Goal: Obtain resource: Obtain resource

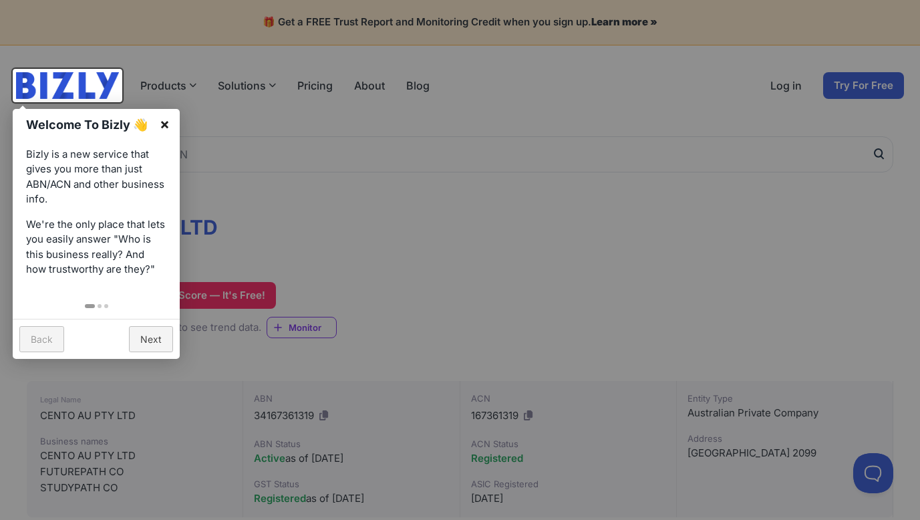
click at [169, 126] on link "×" at bounding box center [165, 124] width 30 height 30
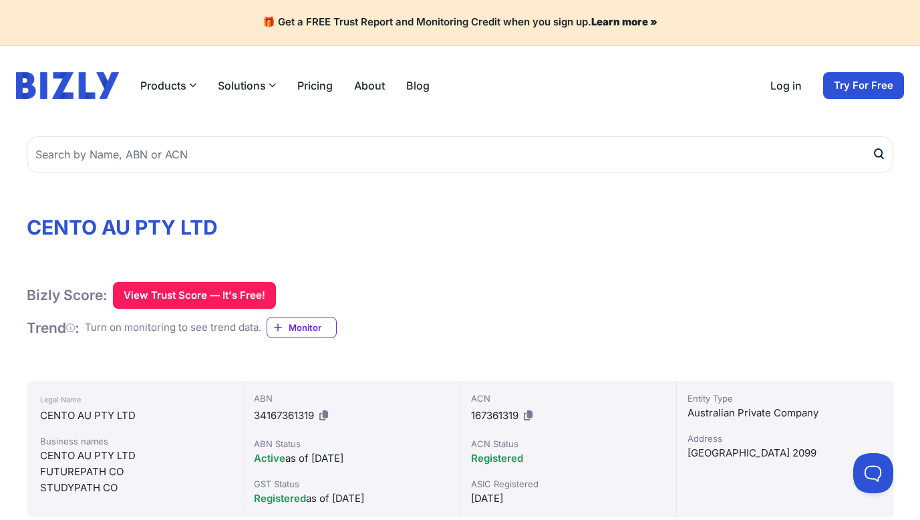
click at [284, 230] on h1 "CENTO AU PTY LTD" at bounding box center [460, 227] width 867 height 24
click at [241, 284] on button "View Trust Score — It's Free!" at bounding box center [194, 295] width 163 height 27
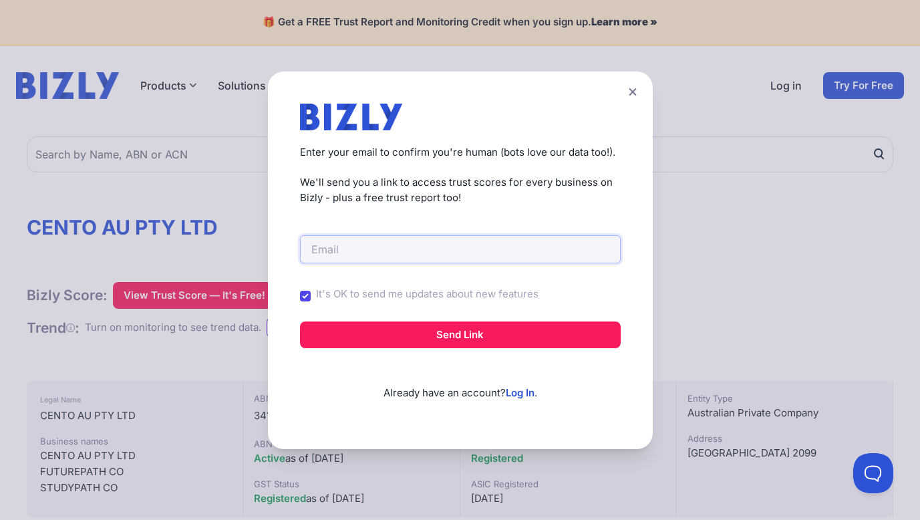
click at [335, 251] on input "email" at bounding box center [460, 249] width 321 height 28
type input "[EMAIL_ADDRESS][DOMAIN_NAME]"
click at [397, 290] on label "It's OK to send me updates about new features" at bounding box center [427, 294] width 223 height 15
click at [0, 0] on input "It's OK to send me updates about new features" at bounding box center [0, 0] width 0 height 0
click at [299, 293] on div "Create a Free Account to View Trust Scores Get instant access to trust scores f…" at bounding box center [460, 261] width 385 height 378
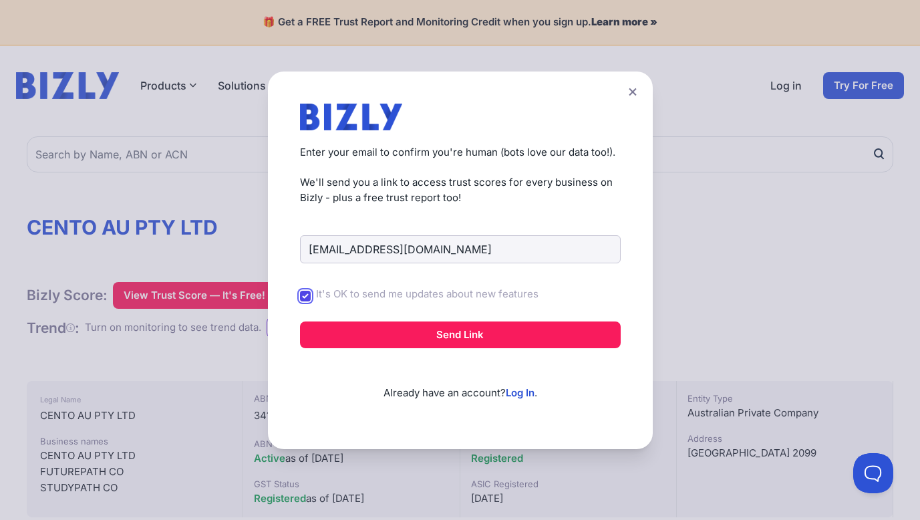
click at [304, 295] on input "It's OK to send me updates about new features" at bounding box center [305, 296] width 11 height 11
checkbox input "false"
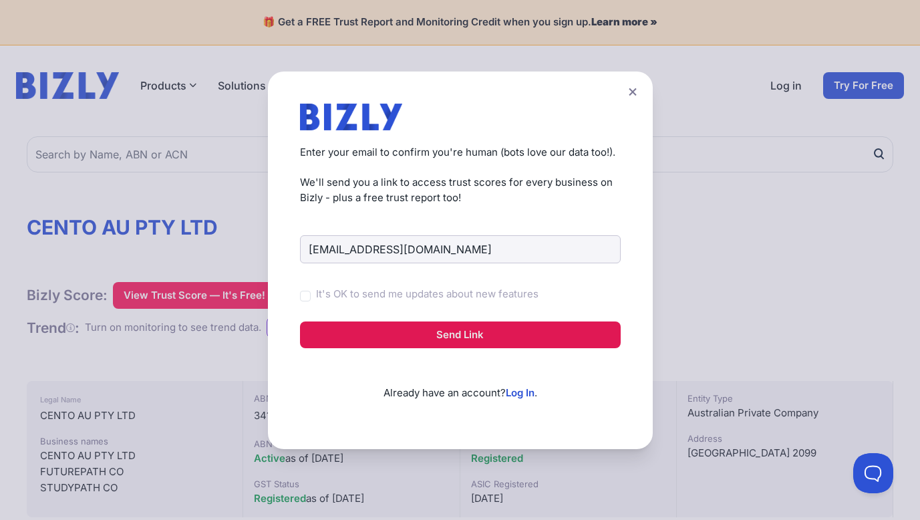
click at [362, 336] on button "Send Link" at bounding box center [460, 334] width 321 height 27
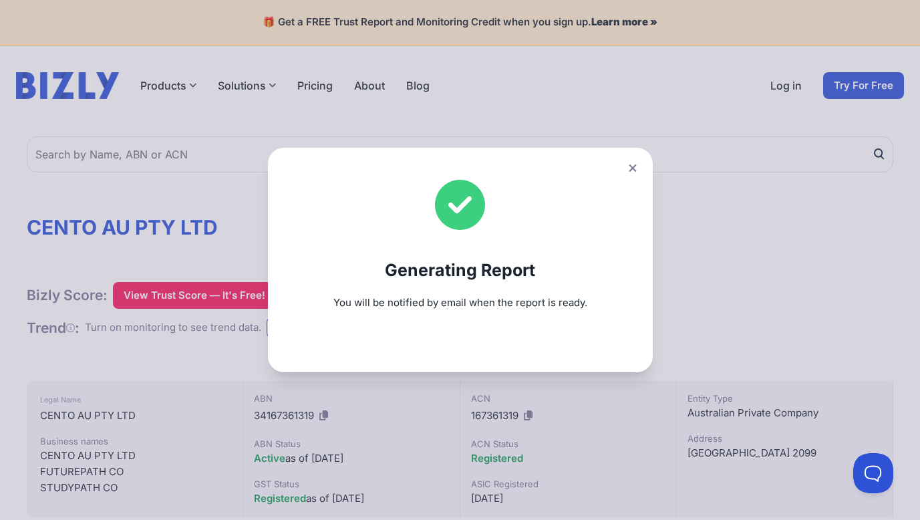
click at [627, 172] on button at bounding box center [632, 167] width 19 height 19
